Goal: Task Accomplishment & Management: Use online tool/utility

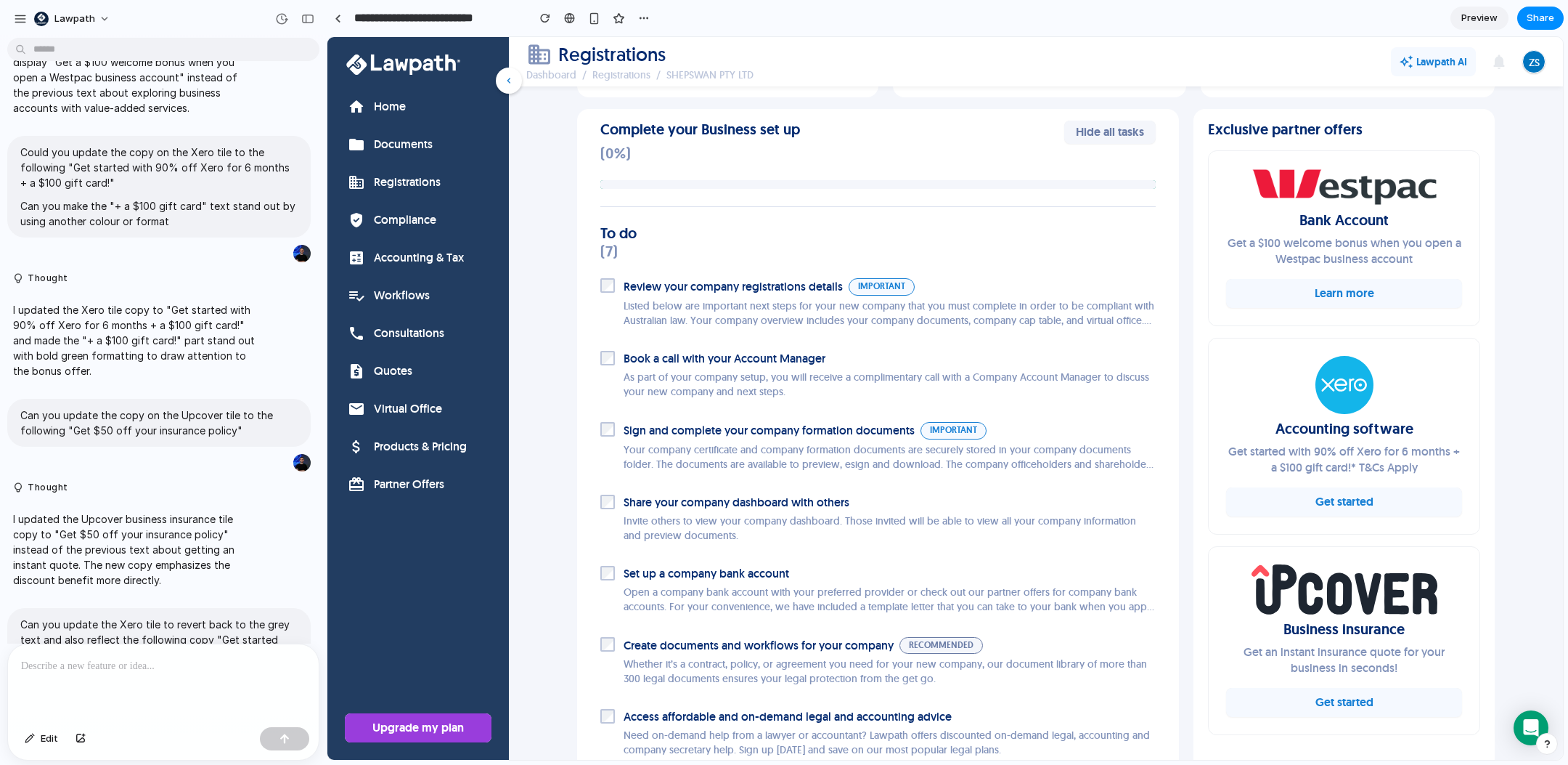
scroll to position [205, 0]
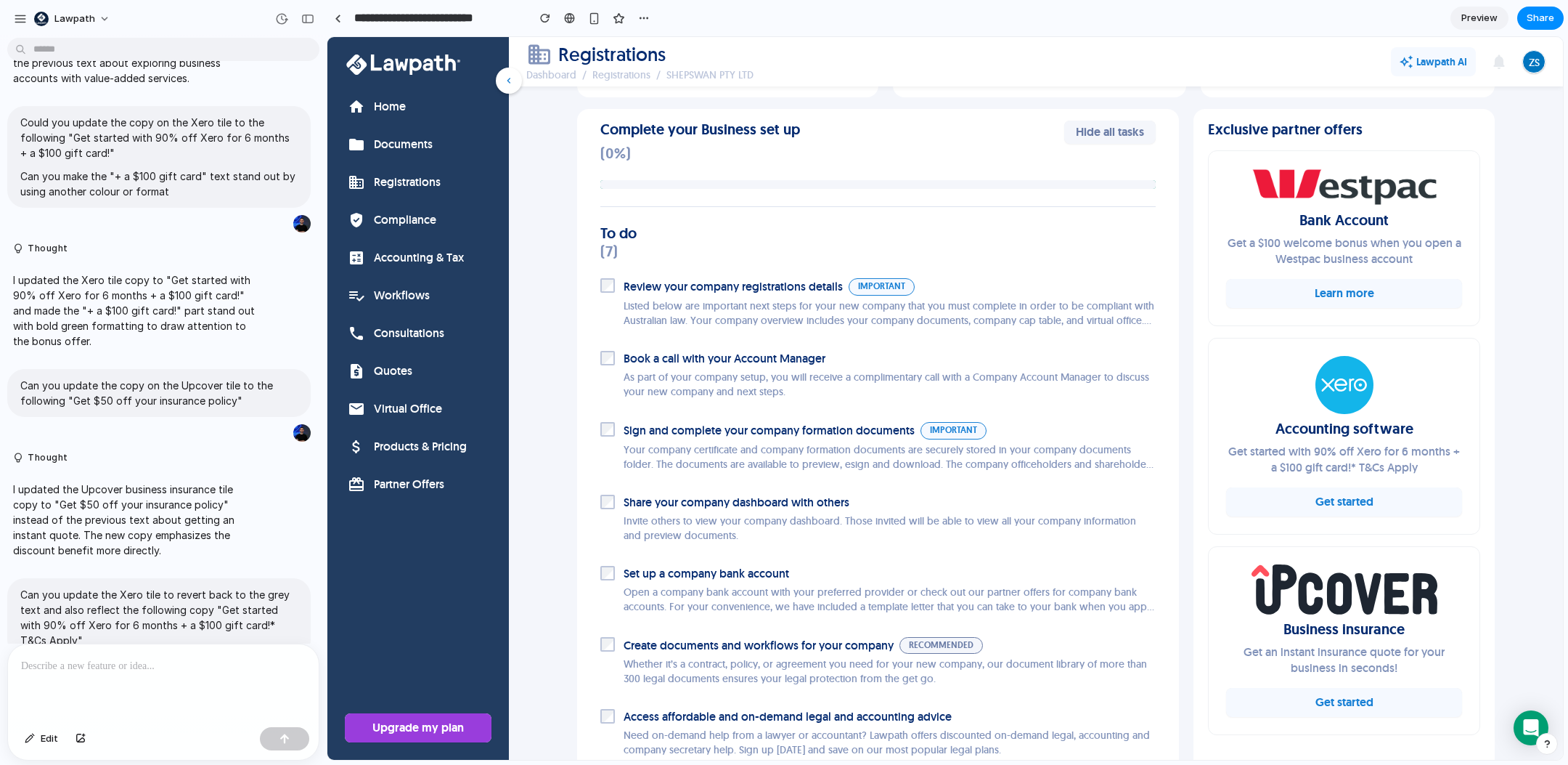
click at [67, 662] on p at bounding box center [163, 665] width 284 height 18
drag, startPoint x: 21, startPoint y: 118, endPoint x: 228, endPoint y: 119, distance: 207.0
click at [228, 119] on p "Could you update the copy on the Xero tile to the following "Get started with 9…" at bounding box center [159, 137] width 277 height 46
copy p "Could you update the copy on the Xero tile"
click at [201, 660] on p at bounding box center [163, 665] width 284 height 18
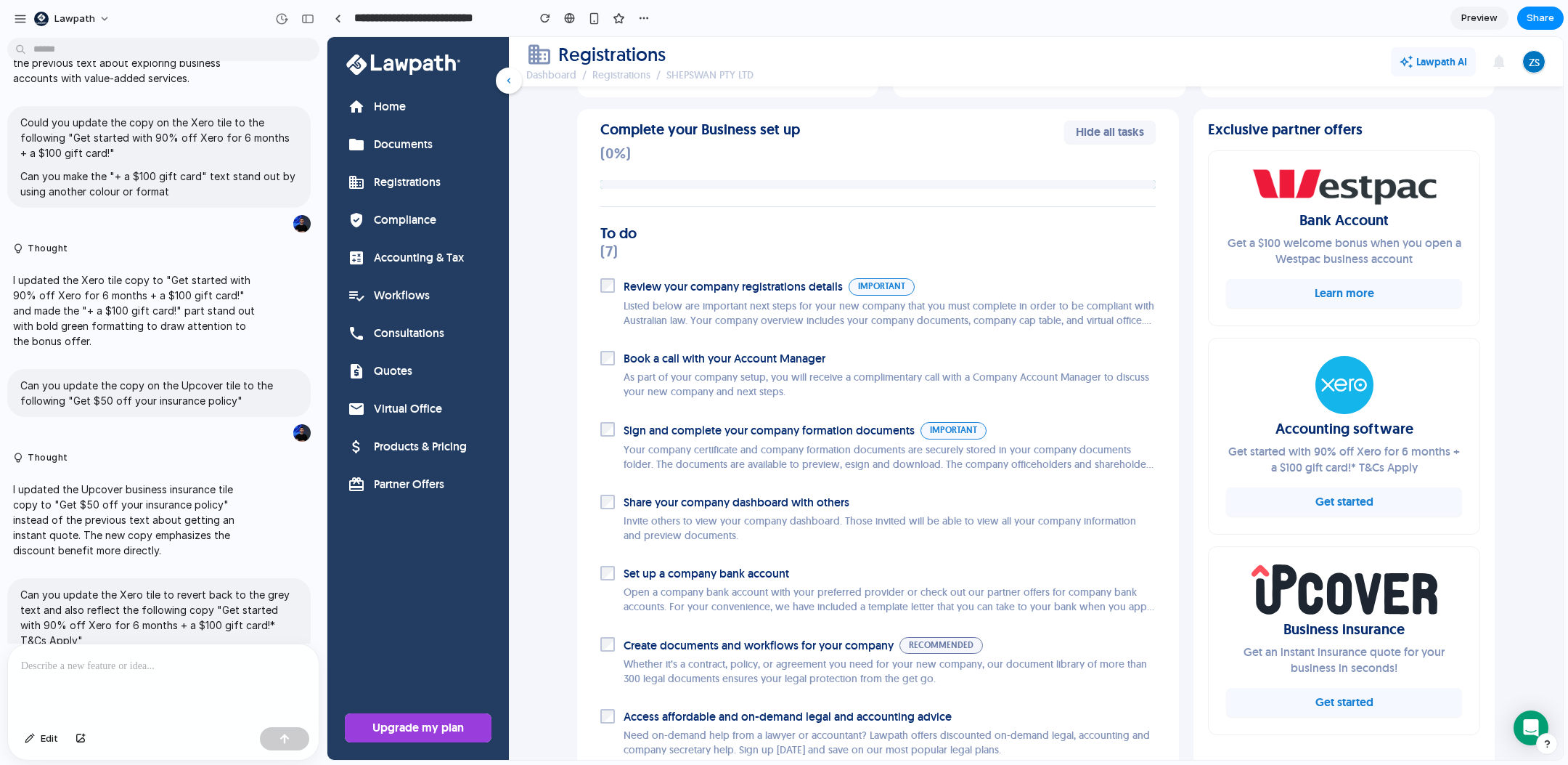
paste div
drag, startPoint x: 243, startPoint y: 662, endPoint x: 188, endPoint y: 660, distance: 55.0
click at [188, 660] on p "**********" at bounding box center [161, 665] width 280 height 18
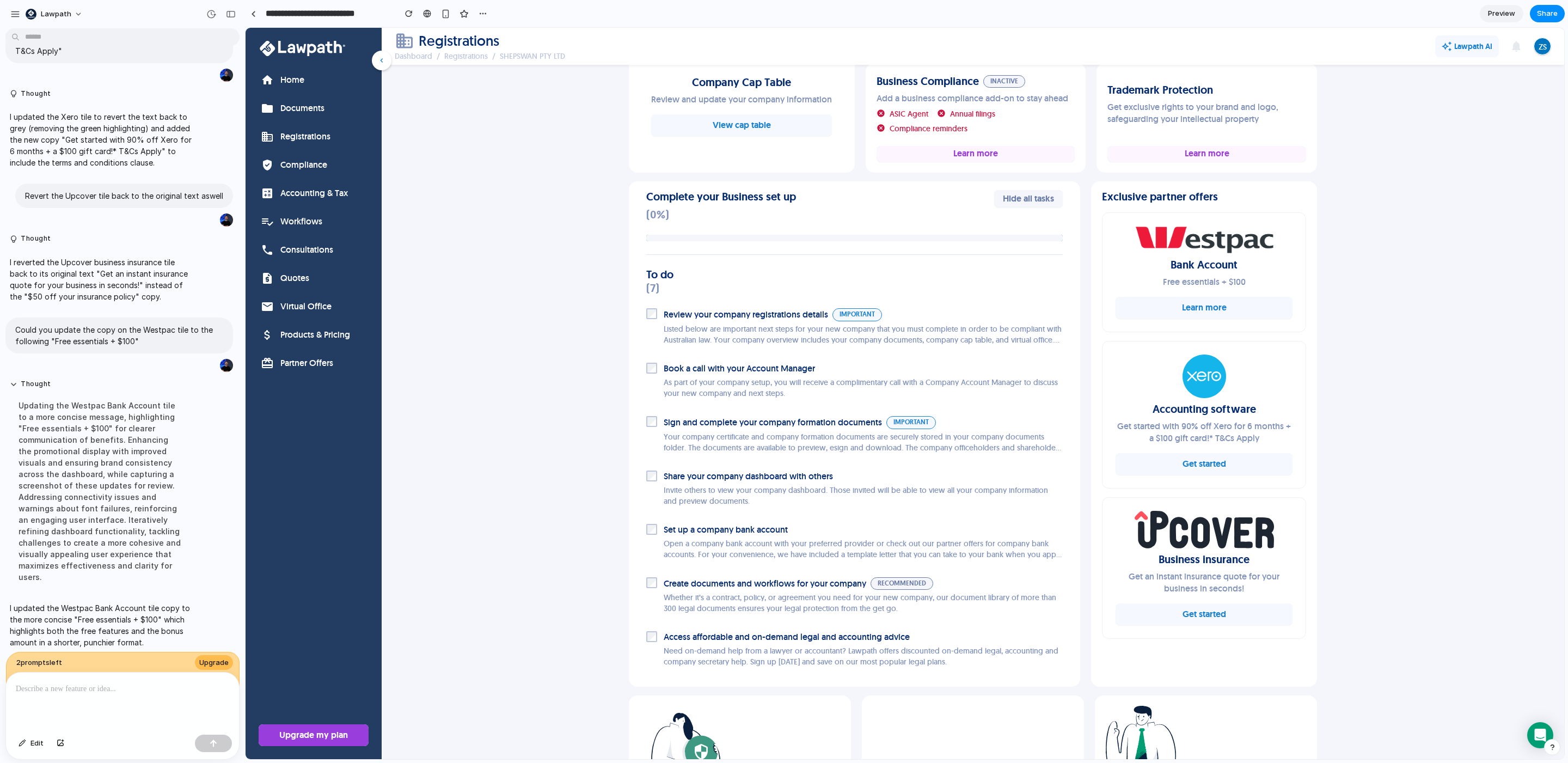
scroll to position [355, 0]
